Goal: Communication & Community: Answer question/provide support

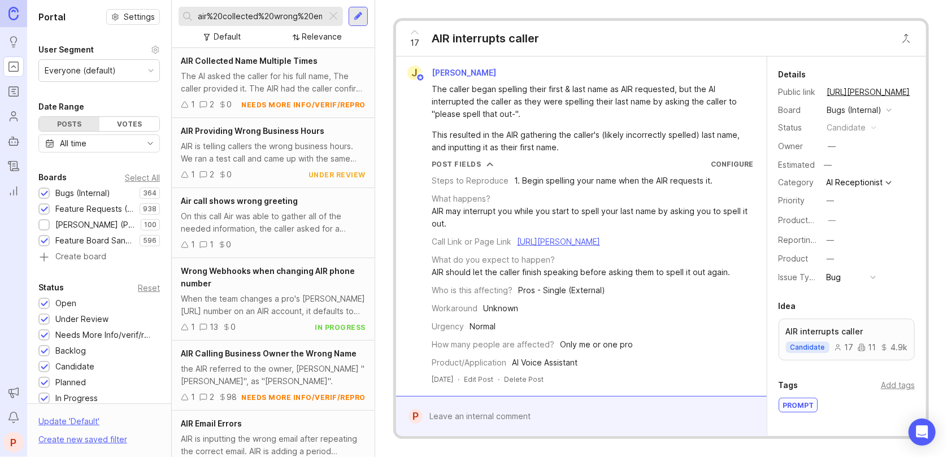
drag, startPoint x: 0, startPoint y: 0, endPoint x: 330, endPoint y: 13, distance: 330.7
click at [330, 13] on div at bounding box center [333, 16] width 14 height 15
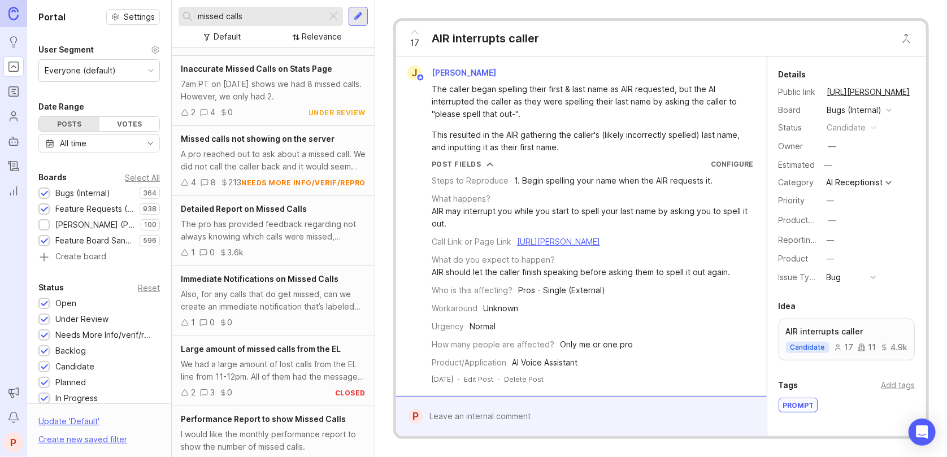
scroll to position [75, 0]
type input "missed calls"
click at [228, 144] on div "Missed calls not showing on the server A pro reached out to ask about a missed …" at bounding box center [273, 160] width 203 height 70
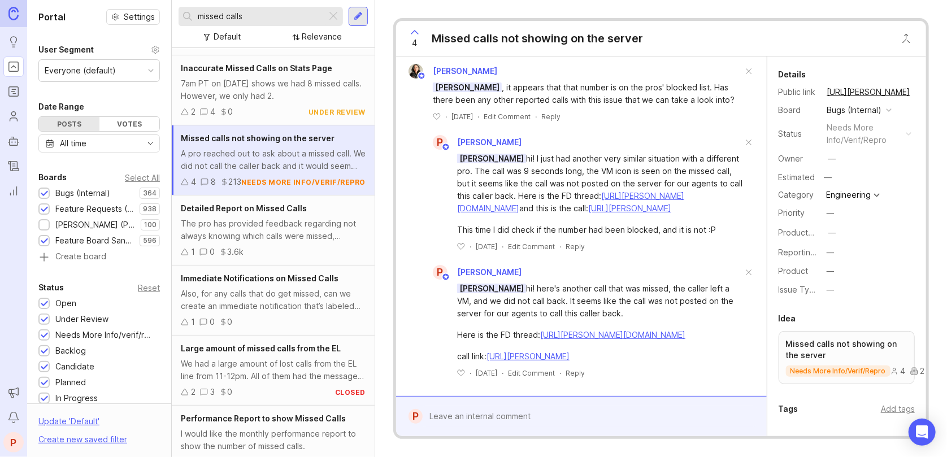
scroll to position [765, 0]
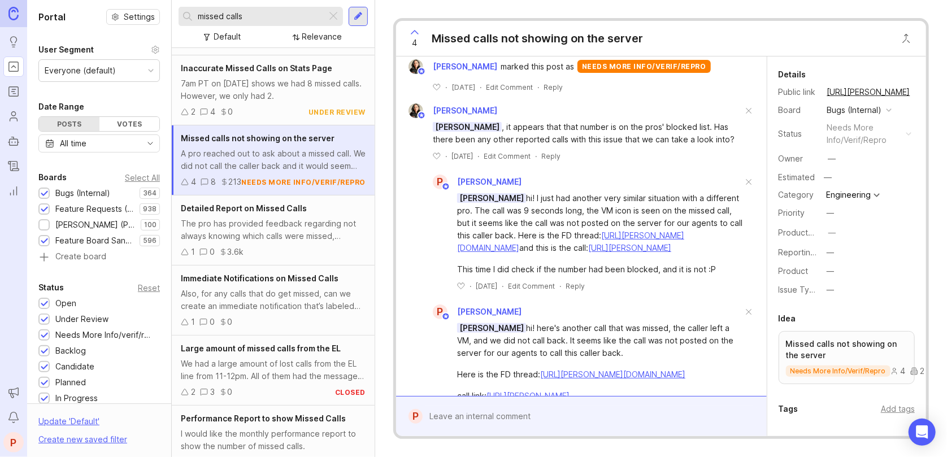
click at [560, 161] on div "Reply" at bounding box center [550, 156] width 19 height 10
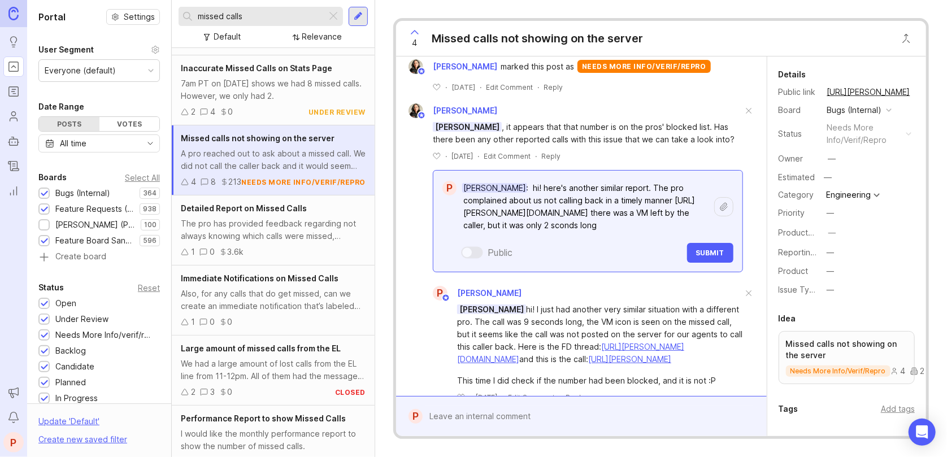
click at [609, 236] on textarea "[PERSON_NAME]: hi! here's another similar report. The pro complained about us n…" at bounding box center [585, 206] width 258 height 59
click at [0, 0] on lt-span "s e conds" at bounding box center [0, 0] width 0 height 0
click at [672, 236] on textarea "[PERSON_NAME]: hi! here's another similar report. The pro complained about us n…" at bounding box center [585, 206] width 258 height 59
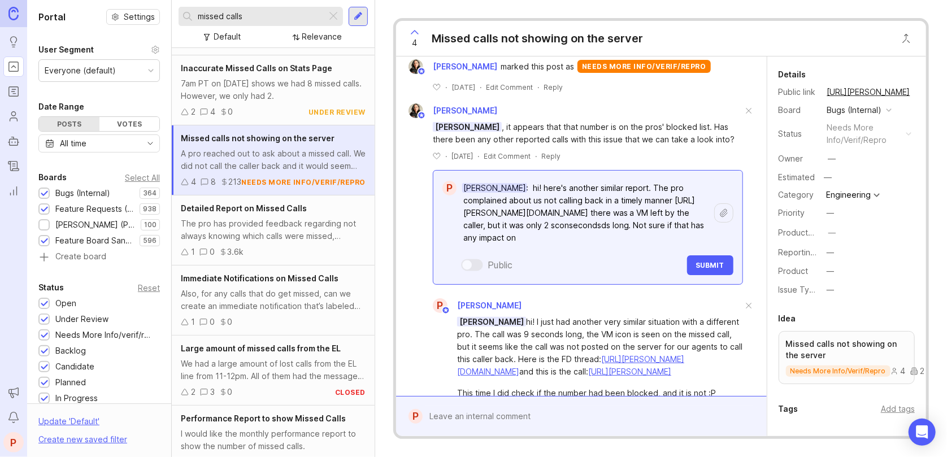
click at [624, 249] on textarea "[PERSON_NAME]: hi! here's another similar report. The pro complained about us n…" at bounding box center [585, 212] width 258 height 71
click at [648, 249] on textarea "[PERSON_NAME]: hi! here's another similar report. The pro complained about us n…" at bounding box center [585, 212] width 258 height 71
click at [546, 249] on textarea "[PERSON_NAME]: hi! here's another similar report. The pro complained about us n…" at bounding box center [585, 212] width 258 height 71
click at [594, 249] on textarea "[PERSON_NAME]: hi! here's another similar report. The pro complained about us n…" at bounding box center [585, 212] width 258 height 71
click at [561, 249] on textarea "[PERSON_NAME]: hi! here's another similar report. The pro complained about us n…" at bounding box center [585, 212] width 258 height 71
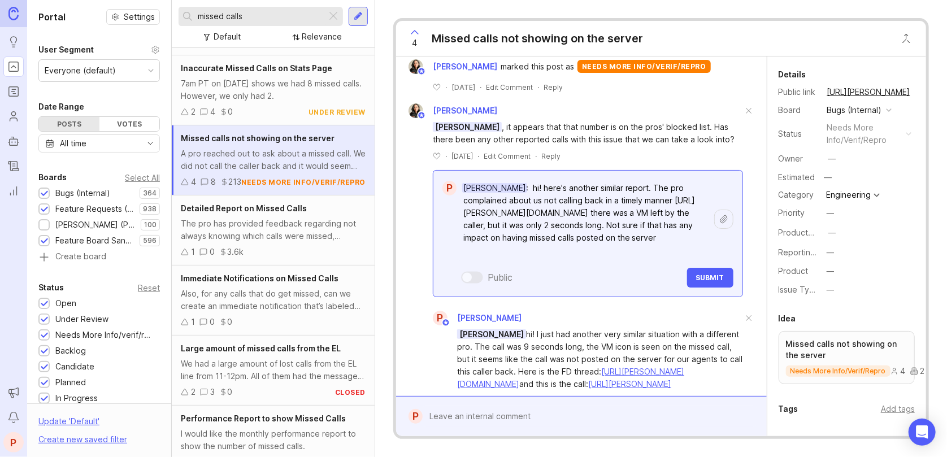
type textarea "[PERSON_NAME]: hi! here's another similar report. The pro complained about us n…"
click at [696, 282] on span "Submit" at bounding box center [710, 277] width 28 height 8
